Goal: Task Accomplishment & Management: Use online tool/utility

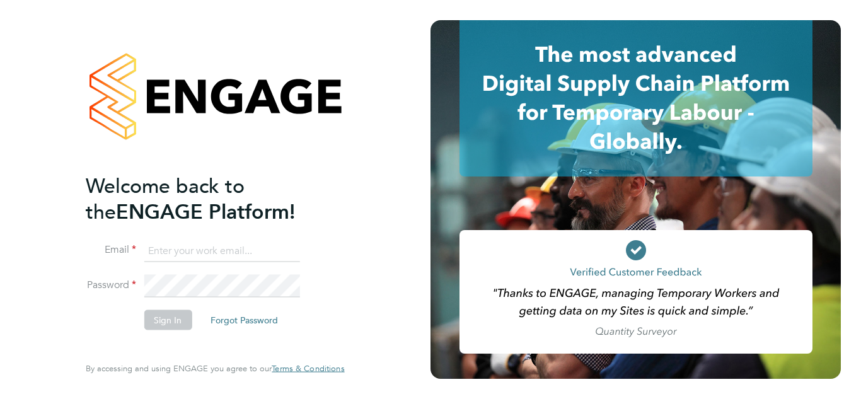
type input "midoffice@randstadcpe.com"
click at [178, 331] on li "Sign In Forgot Password" at bounding box center [209, 326] width 246 height 33
click at [169, 324] on button "Sign In" at bounding box center [168, 320] width 48 height 20
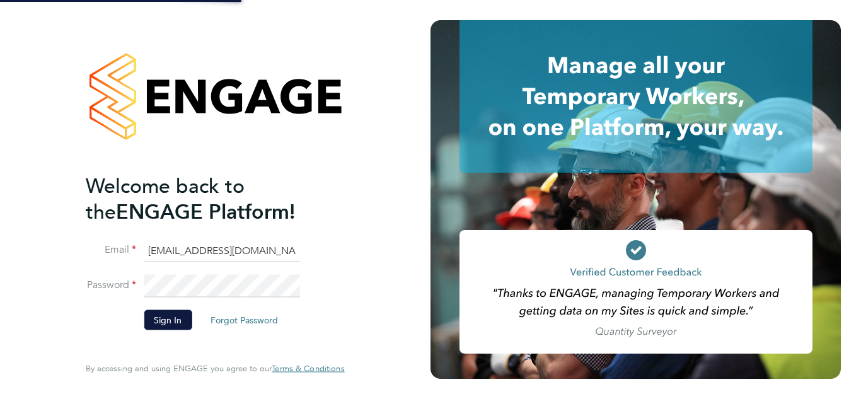
click at [106, 321] on li "Sign In Forgot Password" at bounding box center [209, 326] width 246 height 33
click at [152, 322] on button "Sign In" at bounding box center [168, 320] width 48 height 20
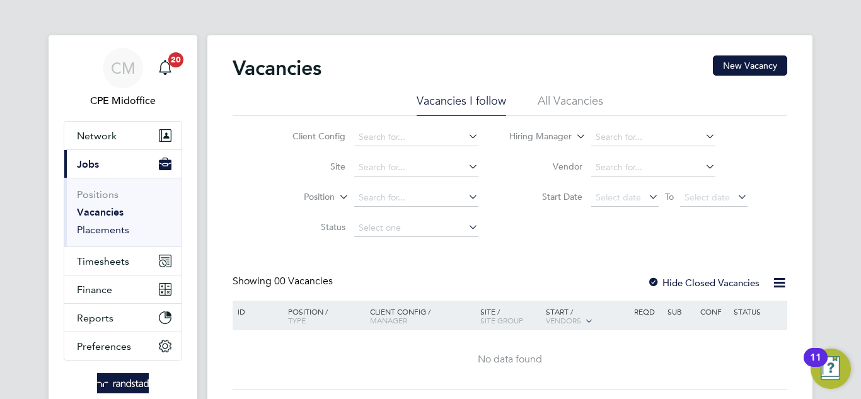
click at [106, 235] on link "Placements" at bounding box center [103, 230] width 52 height 12
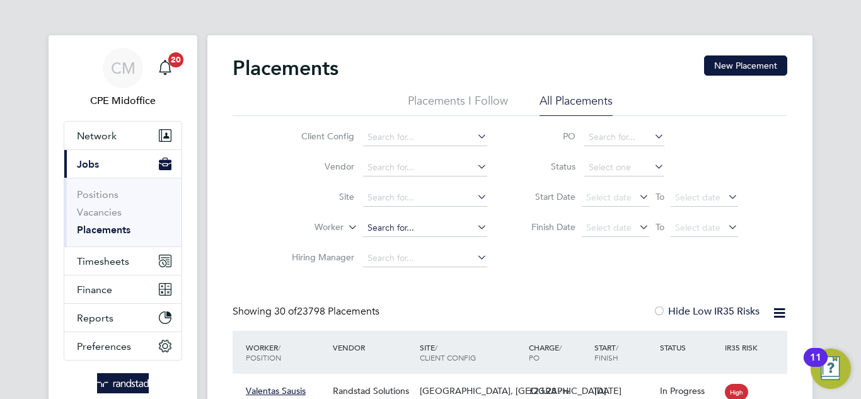
click at [391, 220] on input at bounding box center [425, 228] width 124 height 18
paste input "Olatunde Agbedun"
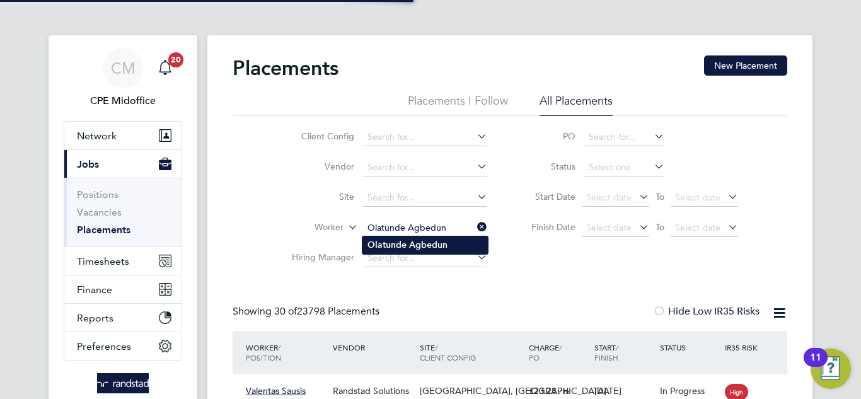
type input "Olatunde Agbedun"
click at [402, 243] on b "Olatunde" at bounding box center [386, 244] width 39 height 11
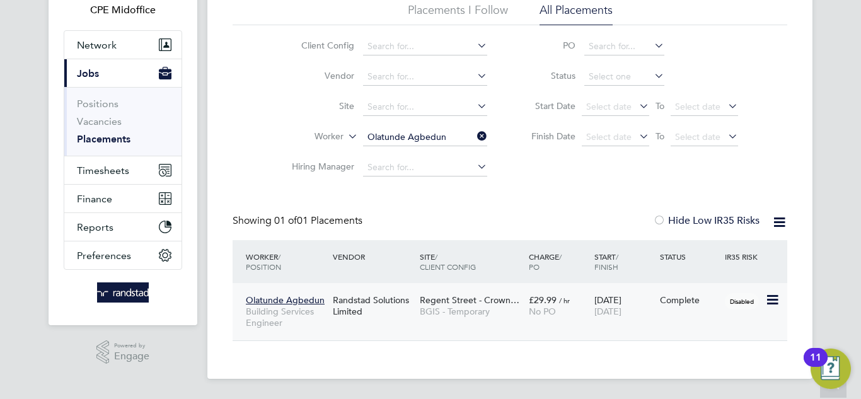
click at [590, 313] on div "£29.99 / hr No PO" at bounding box center [558, 305] width 66 height 35
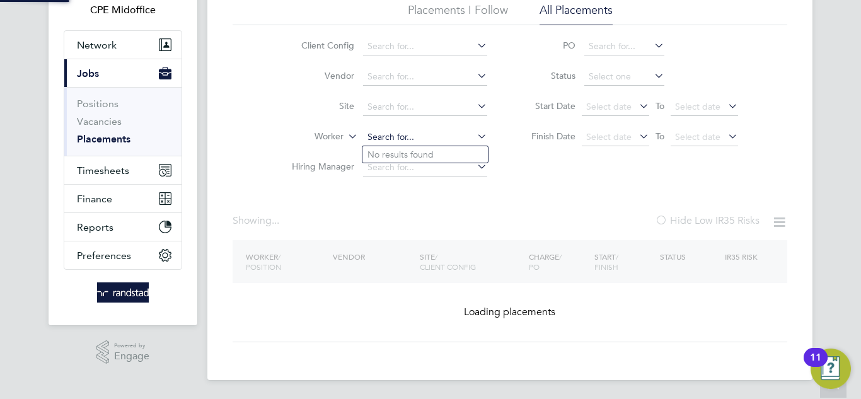
click at [408, 132] on input at bounding box center [425, 138] width 124 height 18
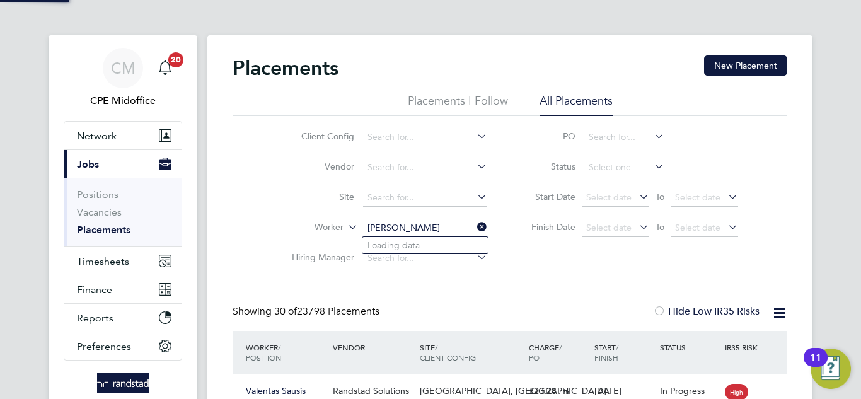
scroll to position [47, 110]
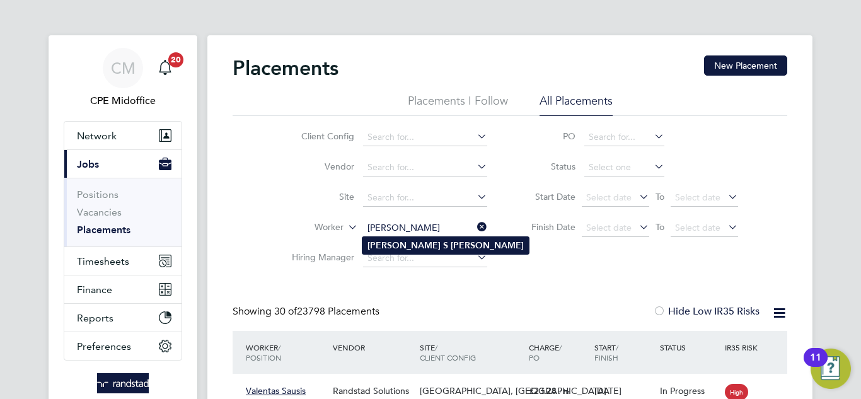
type input "[PERSON_NAME]"
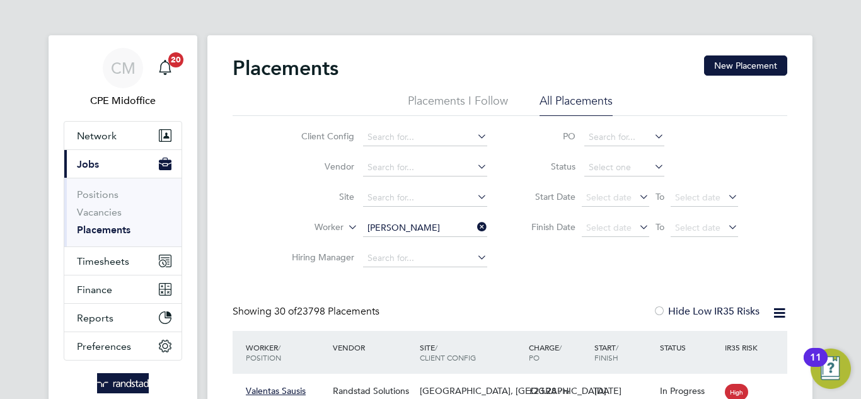
click at [402, 248] on b "Momodou" at bounding box center [403, 245] width 73 height 11
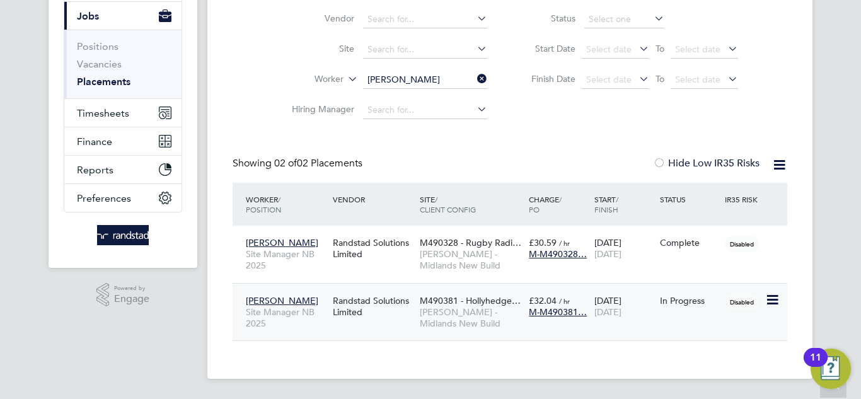
click at [614, 322] on div "22 Aug 2025 29 Aug 2025" at bounding box center [624, 306] width 66 height 35
click at [117, 106] on button "Timesheets" at bounding box center [122, 113] width 117 height 28
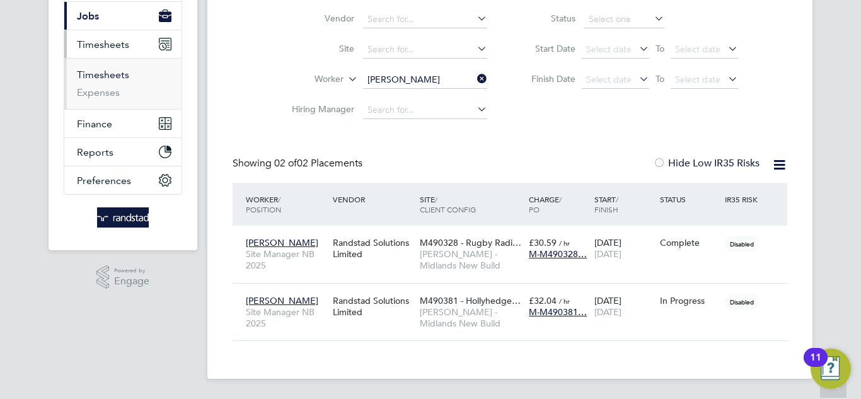
click at [93, 75] on link "Timesheets" at bounding box center [103, 75] width 52 height 12
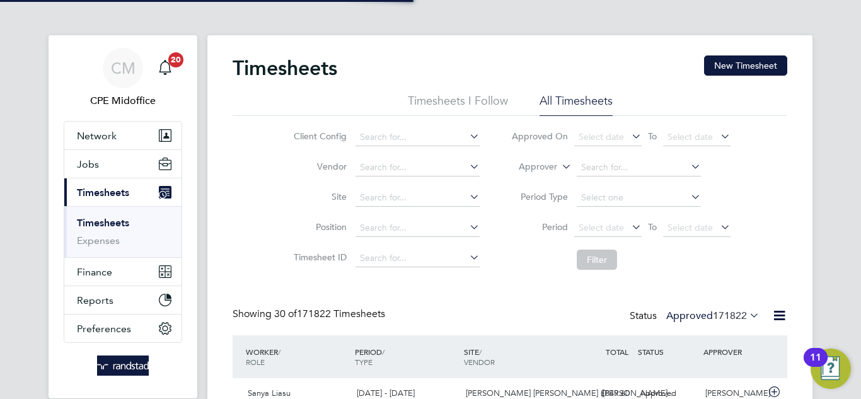
scroll to position [42, 110]
click at [614, 140] on span "Select date" at bounding box center [600, 136] width 45 height 11
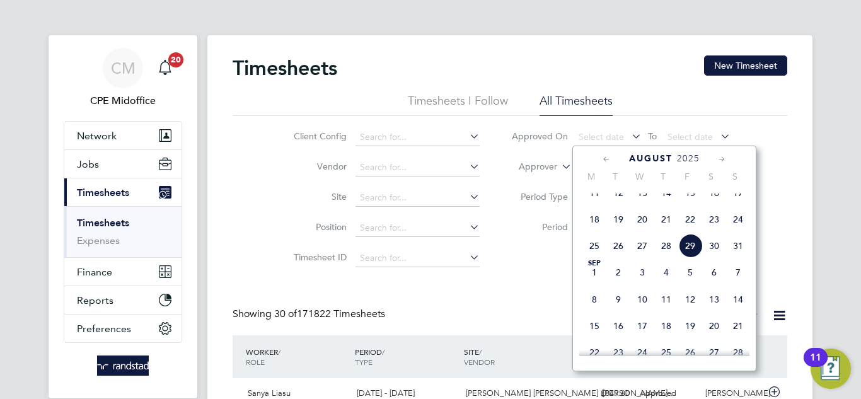
click at [643, 258] on span "27" at bounding box center [642, 246] width 24 height 24
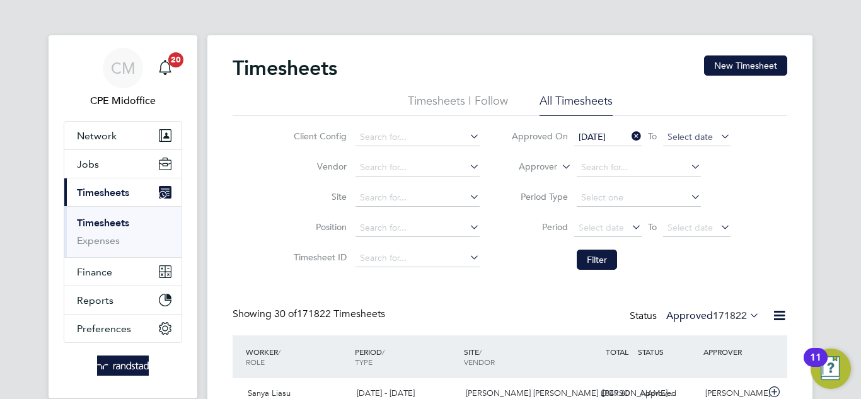
click at [684, 137] on span "Select date" at bounding box center [689, 136] width 45 height 11
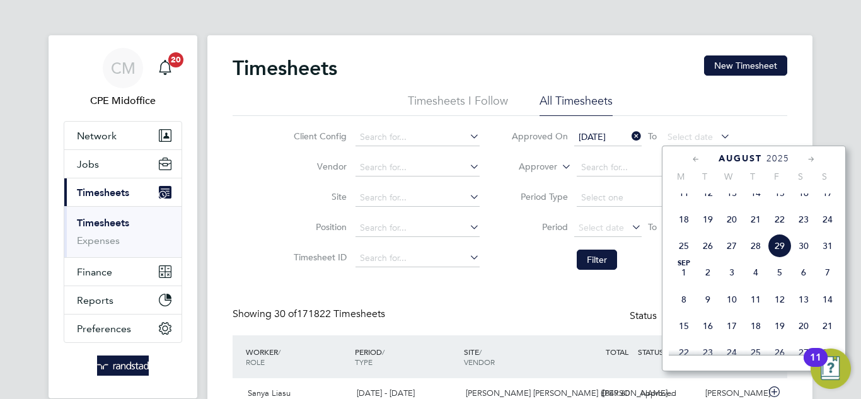
click at [787, 257] on span "29" at bounding box center [779, 246] width 24 height 24
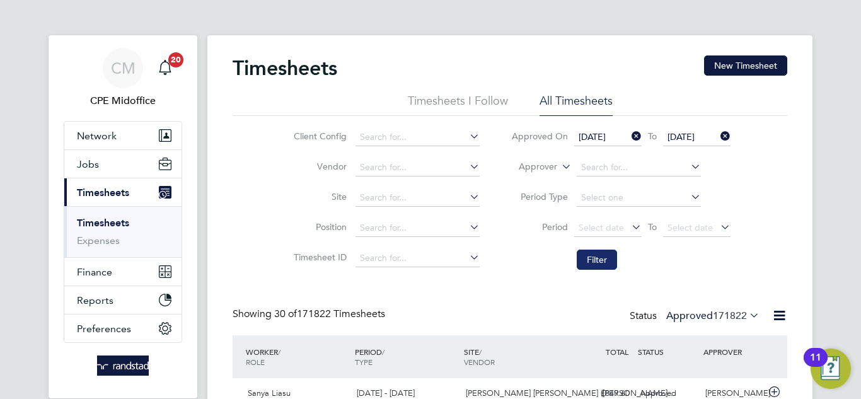
click at [613, 261] on button "Filter" at bounding box center [596, 259] width 40 height 20
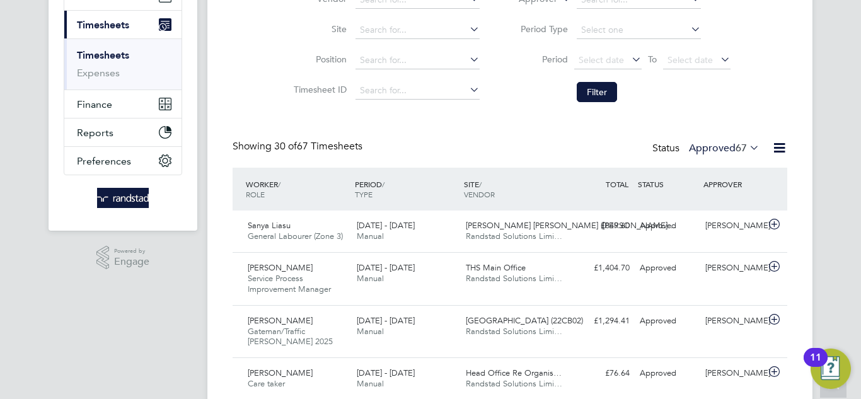
click at [781, 146] on icon at bounding box center [779, 148] width 16 height 16
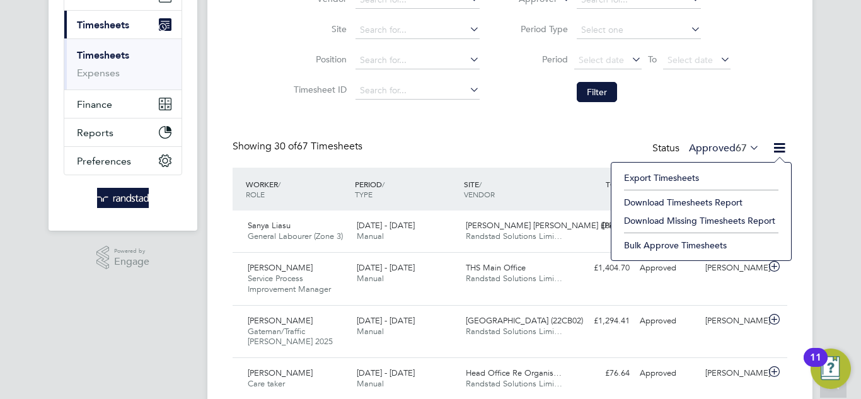
click at [724, 205] on li "Download Timesheets Report" at bounding box center [700, 202] width 167 height 18
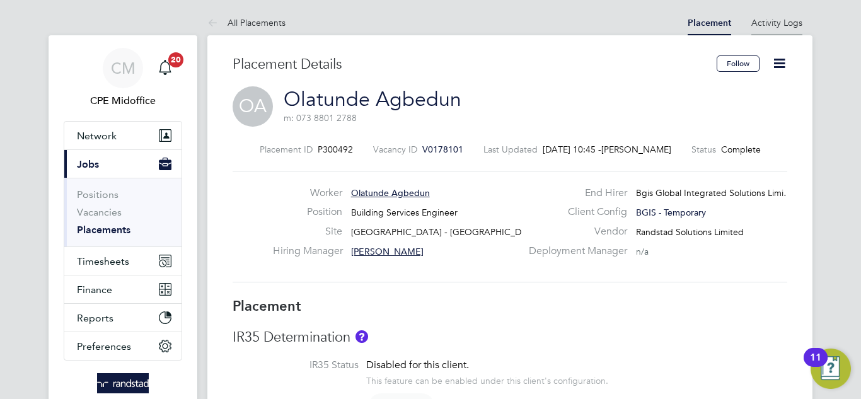
click at [781, 16] on li "Activity Logs" at bounding box center [776, 22] width 51 height 25
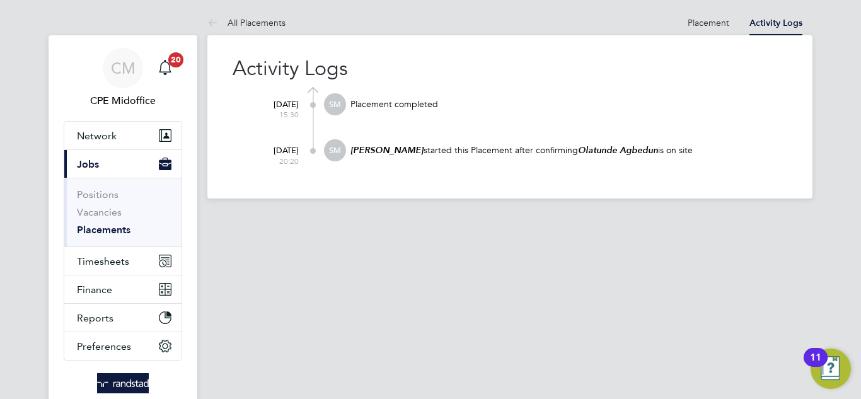
click at [408, 151] on em "Scott McGlynn" at bounding box center [386, 150] width 73 height 11
drag, startPoint x: 411, startPoint y: 151, endPoint x: 339, endPoint y: 151, distance: 71.8
click at [339, 151] on div "SM Scott McGlynn started this Placement after confirming Olatunde Agbedun is on…" at bounding box center [555, 156] width 463 height 34
copy div "Scott McGlynn"
